Goal: Check status: Check status

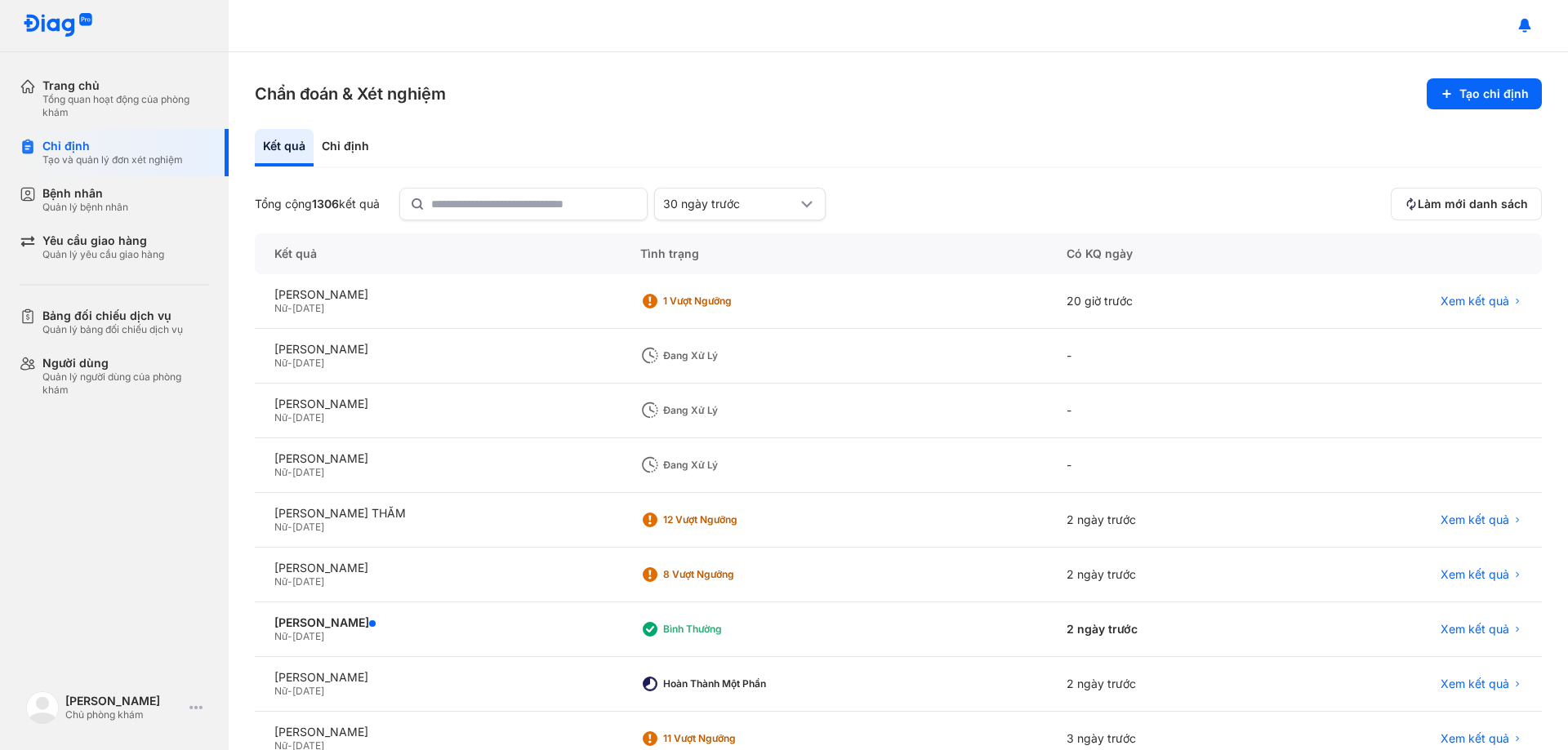
click at [804, 85] on section "Chẩn đoán & Xét nghiệm Tạo chỉ định" at bounding box center [898, 93] width 1287 height 31
click at [178, 459] on div "Trang chủ Tổng quan hoạt động của phòng khám Chỉ định Tạo và quản lý đơn xét ng…" at bounding box center [114, 375] width 229 height 750
click at [1147, 440] on div "-" at bounding box center [1164, 466] width 236 height 55
click at [594, 119] on div "Chẩn đoán & Xét nghiệm Tạo chỉ định Kết quả Chỉ định Tổng cộng 1306 kết quả 30 …" at bounding box center [898, 401] width 1339 height 698
click at [1147, 425] on div "-" at bounding box center [1164, 411] width 236 height 55
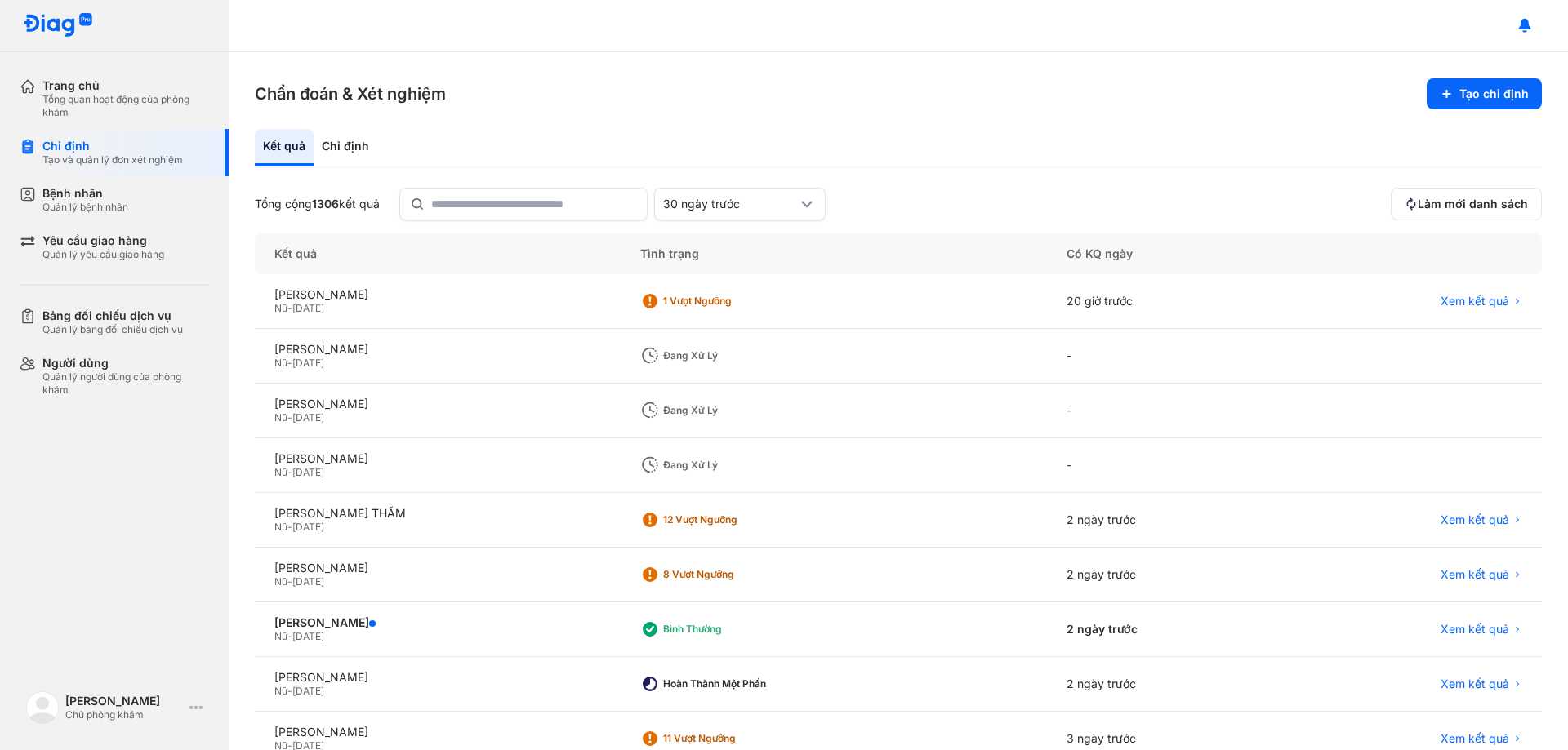
drag, startPoint x: 710, startPoint y: 140, endPoint x: 1257, endPoint y: 81, distance: 550.2
click at [737, 137] on div "Kết quả Chỉ định" at bounding box center [898, 148] width 1287 height 39
click at [1449, 203] on span "Làm mới danh sách" at bounding box center [1472, 204] width 110 height 15
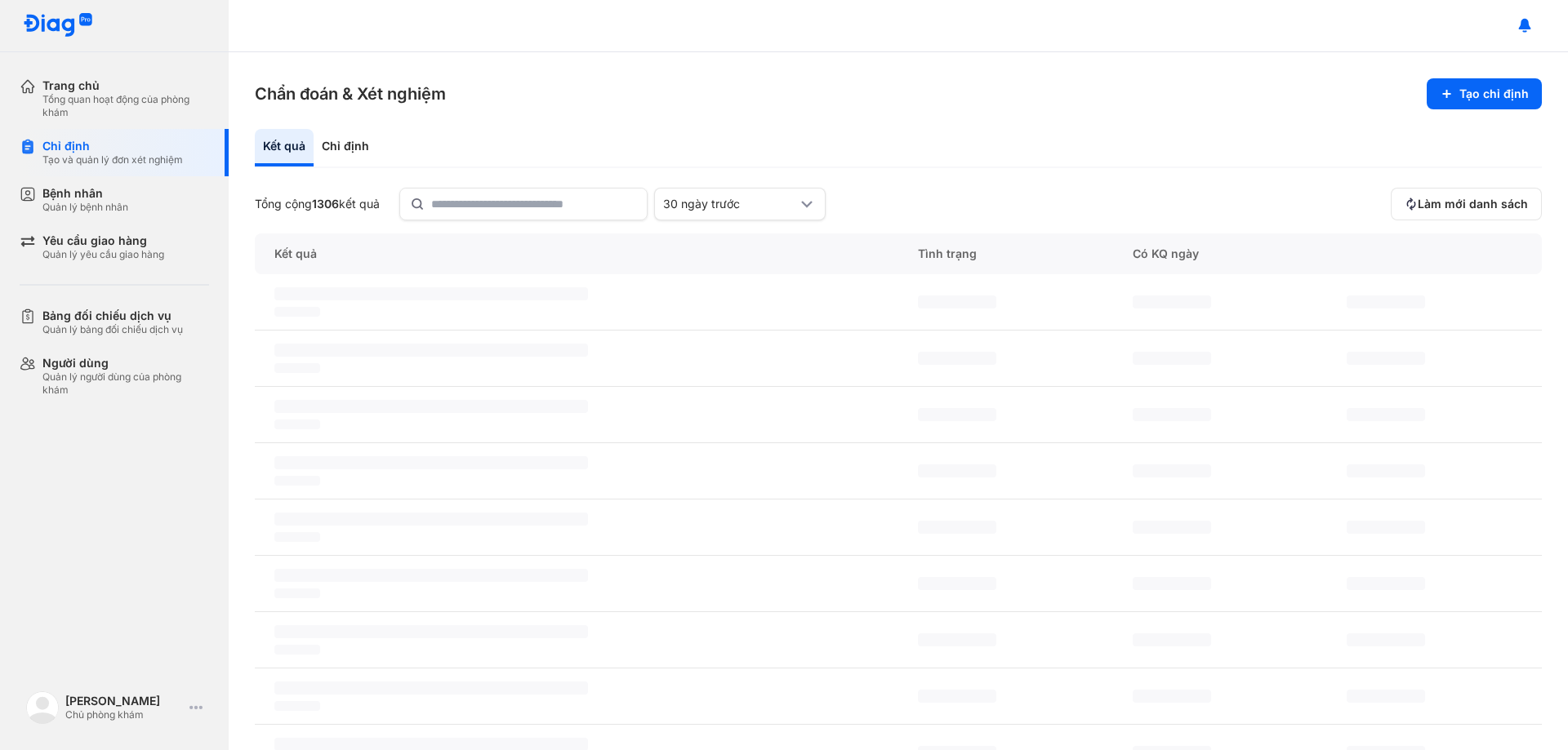
click at [1081, 105] on section "Chẩn đoán & Xét nghiệm Tạo chỉ định" at bounding box center [898, 93] width 1287 height 31
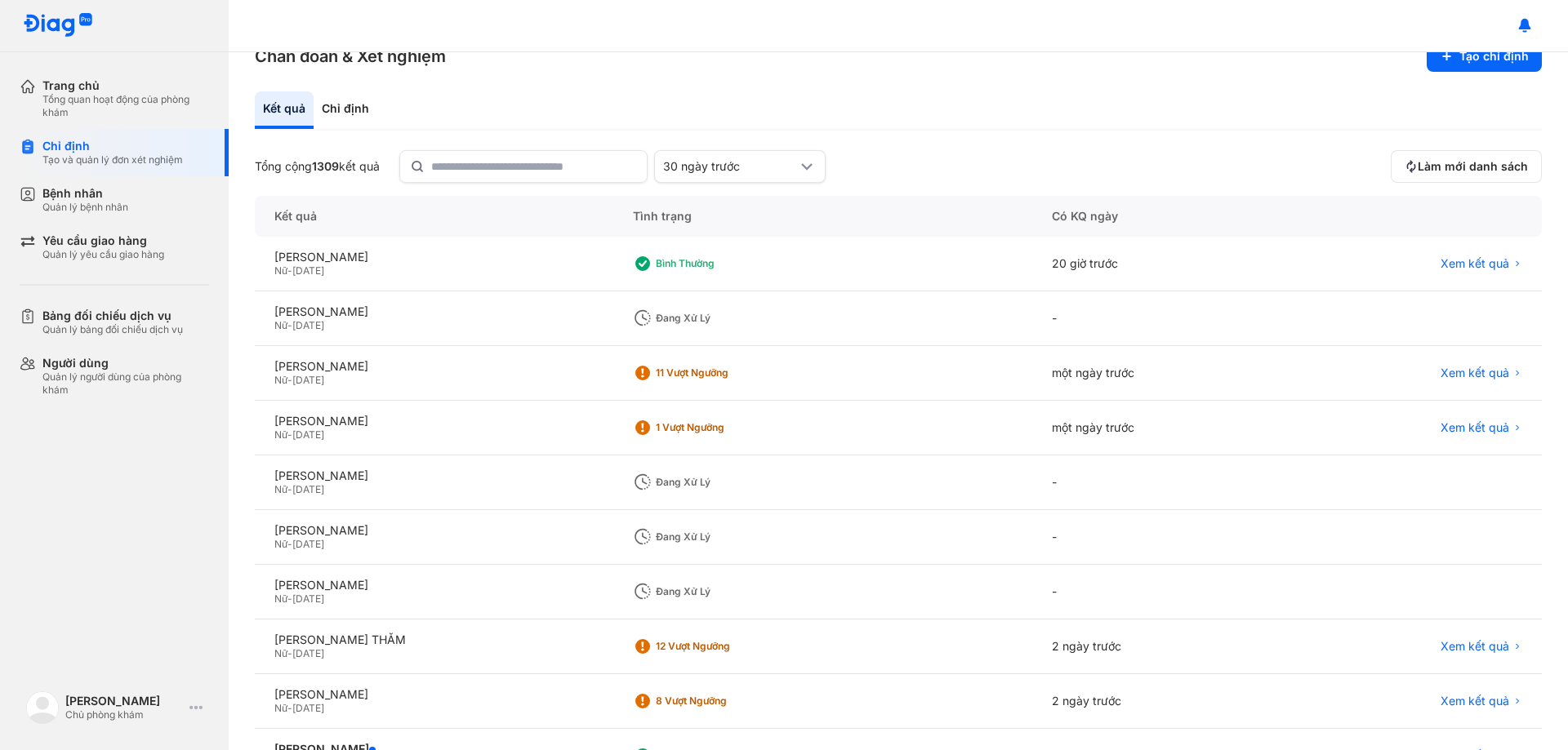
scroll to position [156, 0]
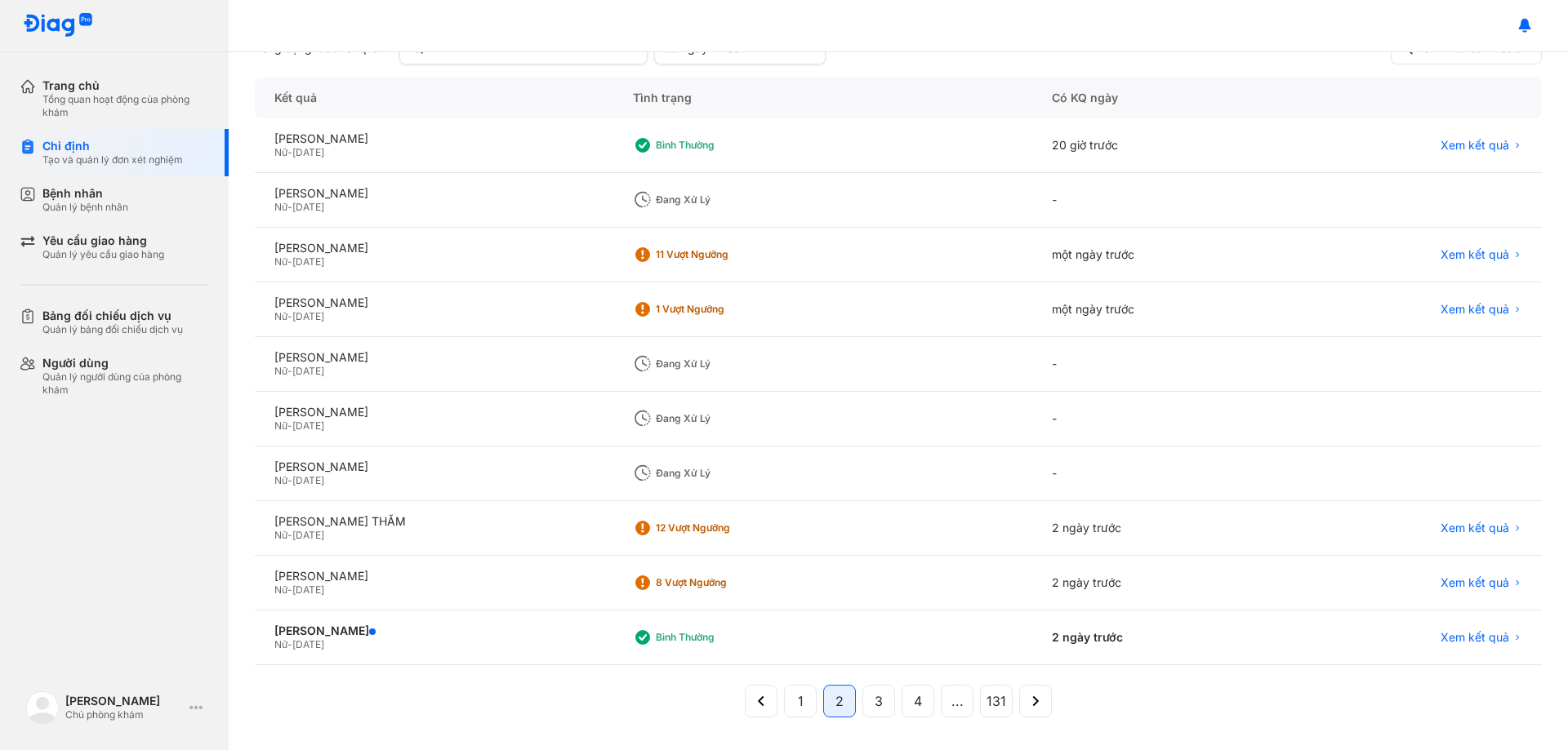
click at [556, 425] on div "Nữ - [DATE]" at bounding box center [433, 426] width 319 height 13
click at [117, 512] on div "Trang chủ Tổng quan hoạt động của phòng khám Chỉ định Tạo và quản lý đơn xét ng…" at bounding box center [114, 375] width 229 height 750
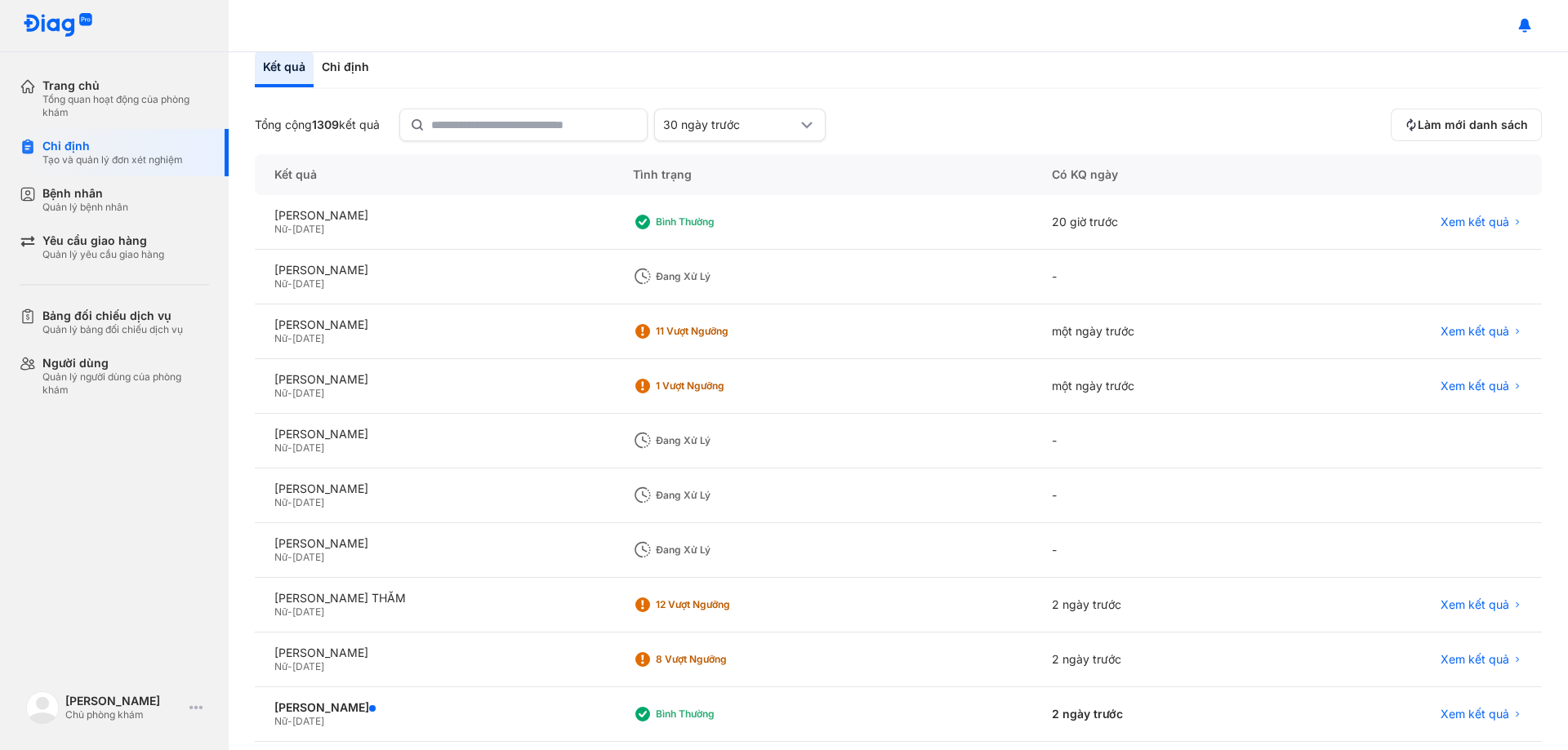
scroll to position [0, 0]
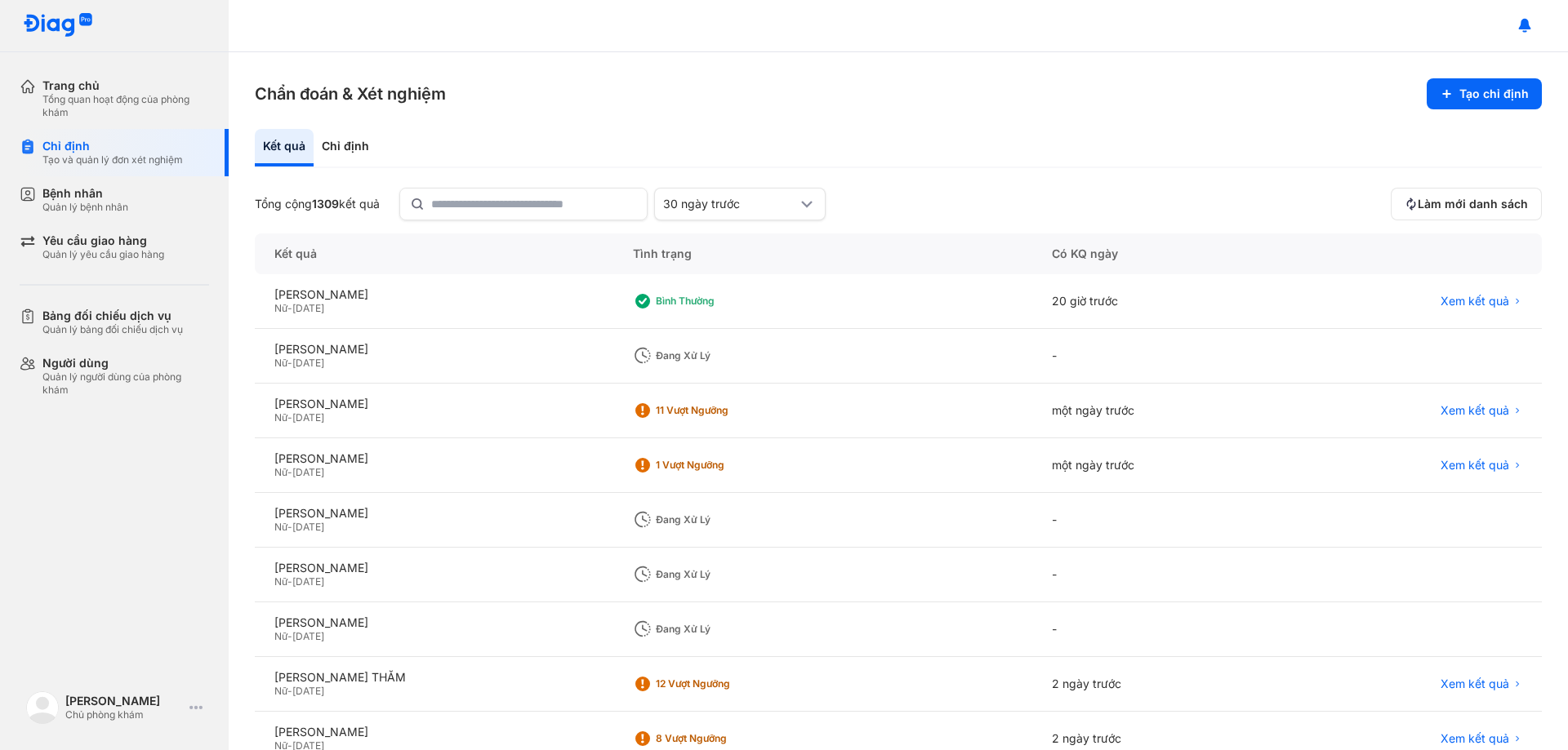
click at [563, 81] on section "Chẩn đoán & Xét nghiệm Tạo chỉ định" at bounding box center [898, 93] width 1287 height 31
click at [1450, 206] on span "Làm mới danh sách" at bounding box center [1472, 204] width 110 height 15
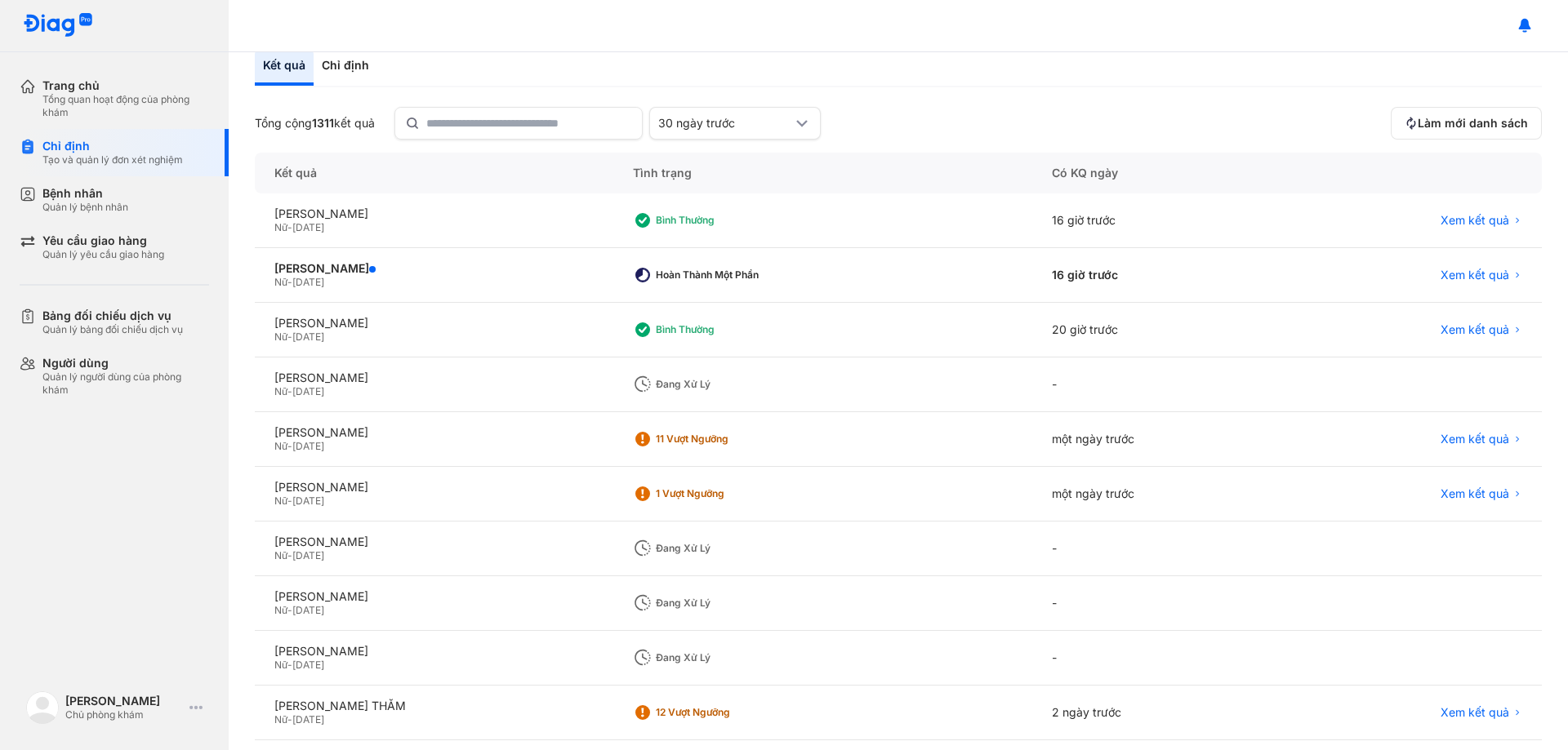
scroll to position [82, 0]
click at [501, 589] on div "[PERSON_NAME]" at bounding box center [433, 596] width 319 height 15
drag, startPoint x: 896, startPoint y: 77, endPoint x: 783, endPoint y: 2, distance: 135.6
click at [896, 77] on div "Kết quả Chỉ định" at bounding box center [898, 67] width 1287 height 39
click at [1419, 117] on span "Làm mới danh sách" at bounding box center [1472, 122] width 110 height 15
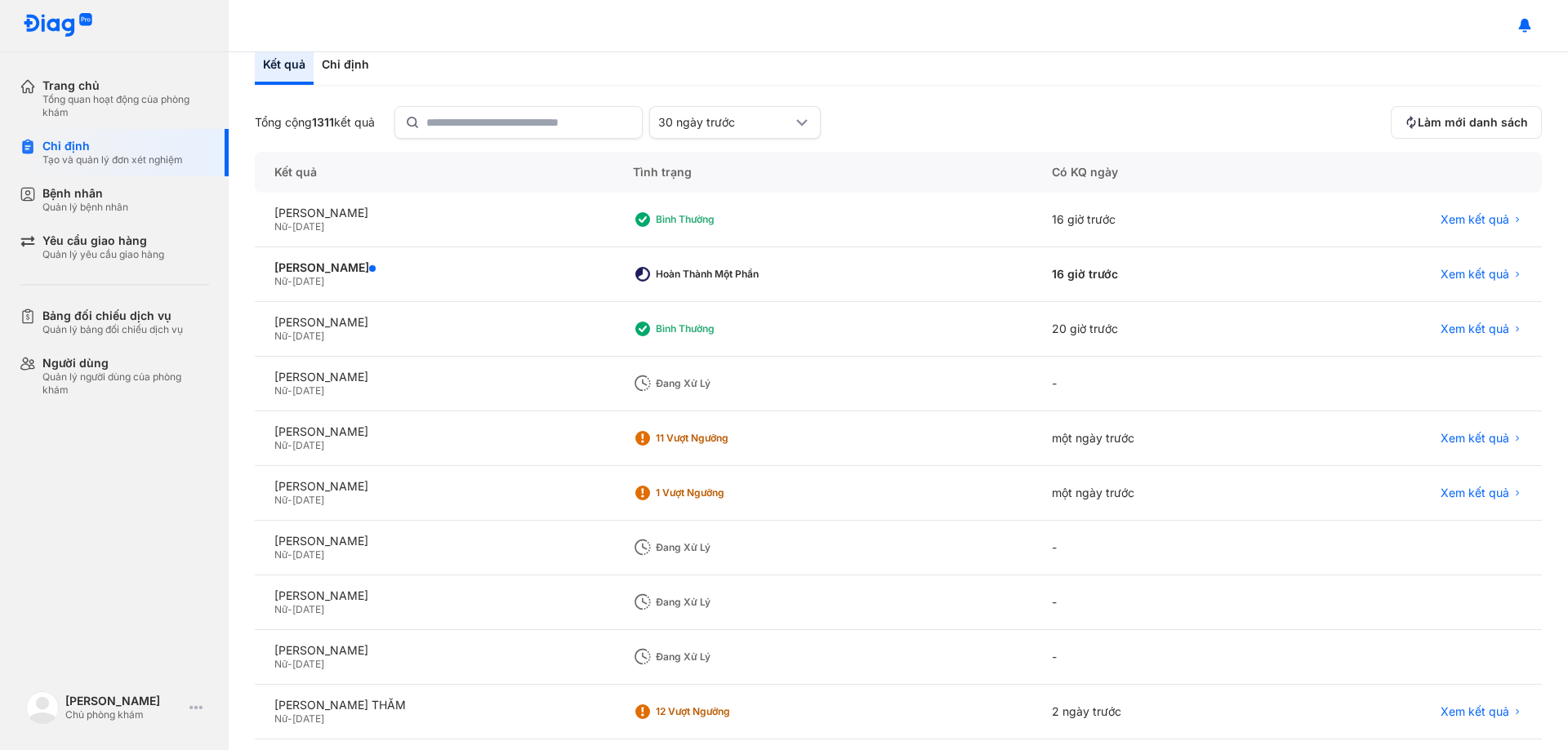
click at [789, 618] on div "Đang xử lý" at bounding box center [822, 603] width 419 height 55
click at [113, 594] on div "Trang chủ Tổng quan hoạt động của phòng khám Chỉ định Tạo và quản lý đơn xét ng…" at bounding box center [114, 375] width 229 height 750
click at [903, 110] on div "Tổng cộng 1311 kết quả 30 ngày trước" at bounding box center [819, 122] width 1129 height 32
click at [1453, 136] on button "Làm mới danh sách" at bounding box center [1466, 122] width 151 height 32
click at [1466, 136] on button "Làm mới danh sách" at bounding box center [1466, 122] width 151 height 32
